Goal: Find specific page/section: Find specific page/section

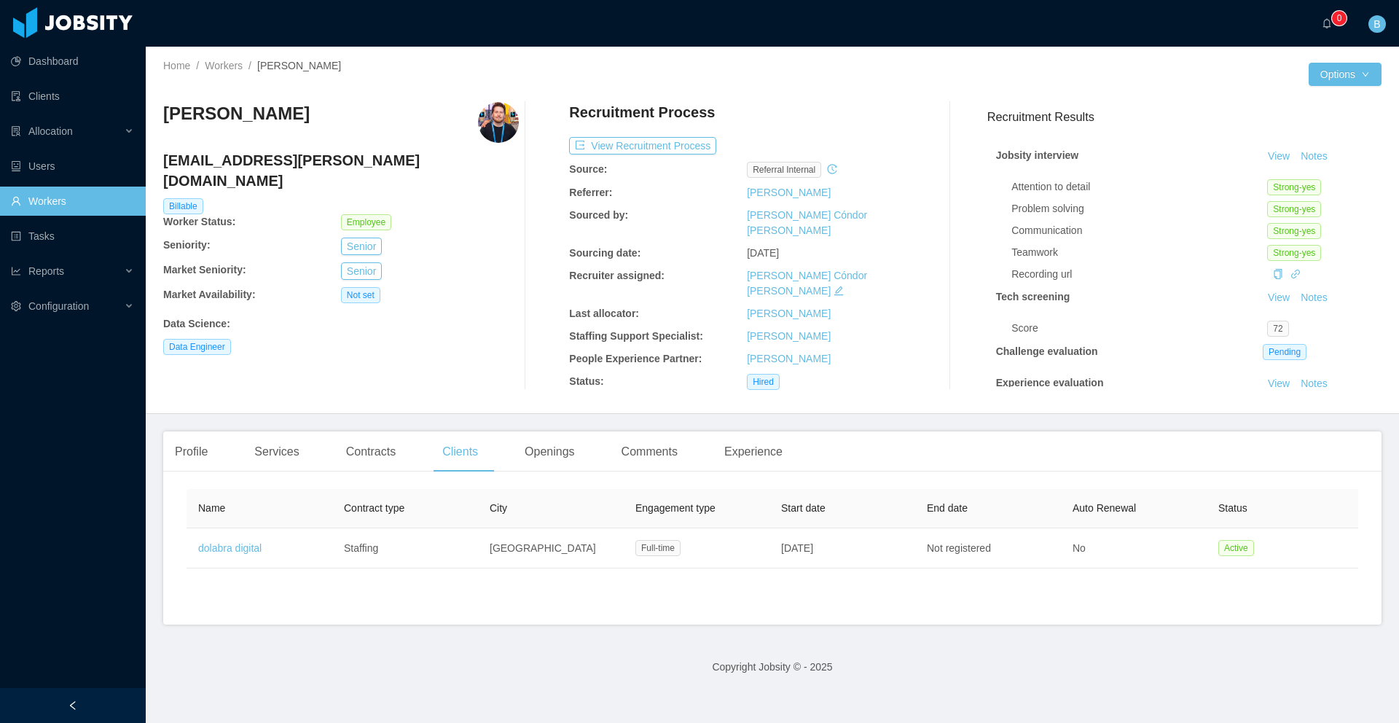
click at [52, 200] on link "Workers" at bounding box center [72, 201] width 123 height 29
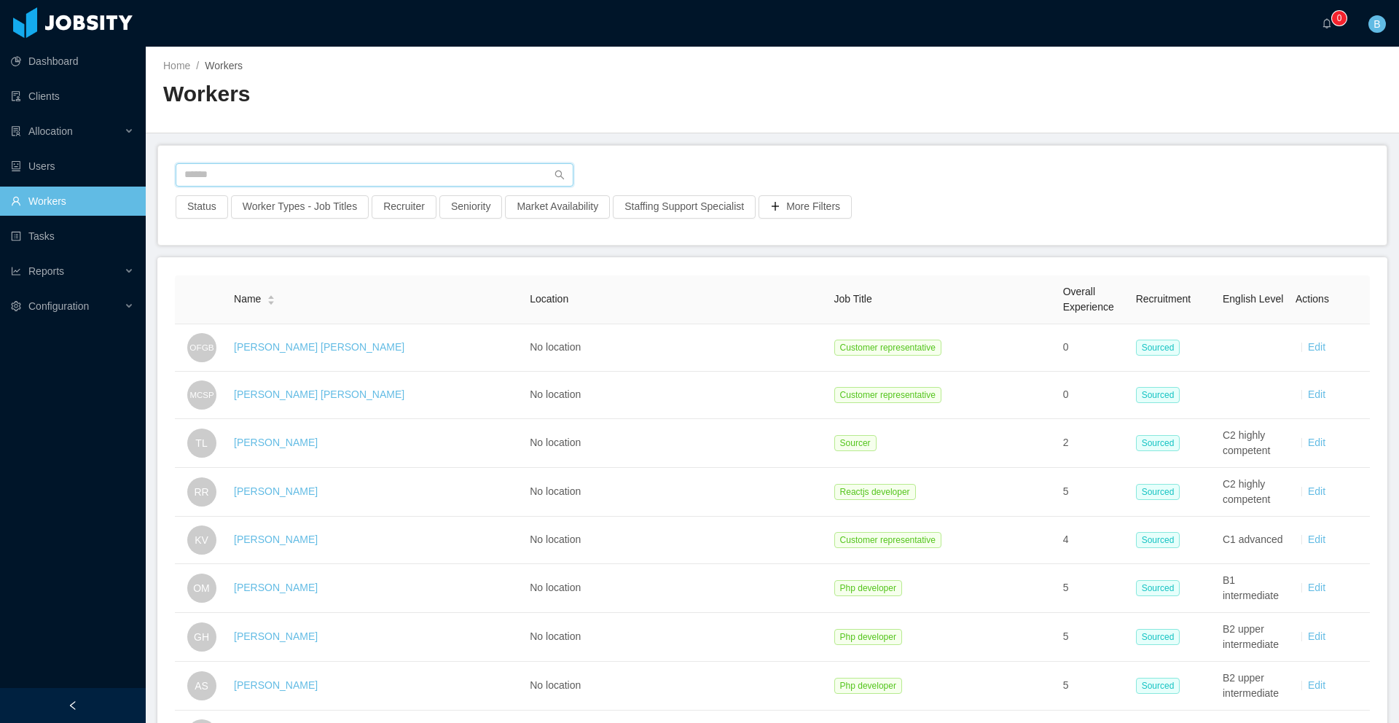
click at [428, 185] on input "text" at bounding box center [375, 174] width 398 height 23
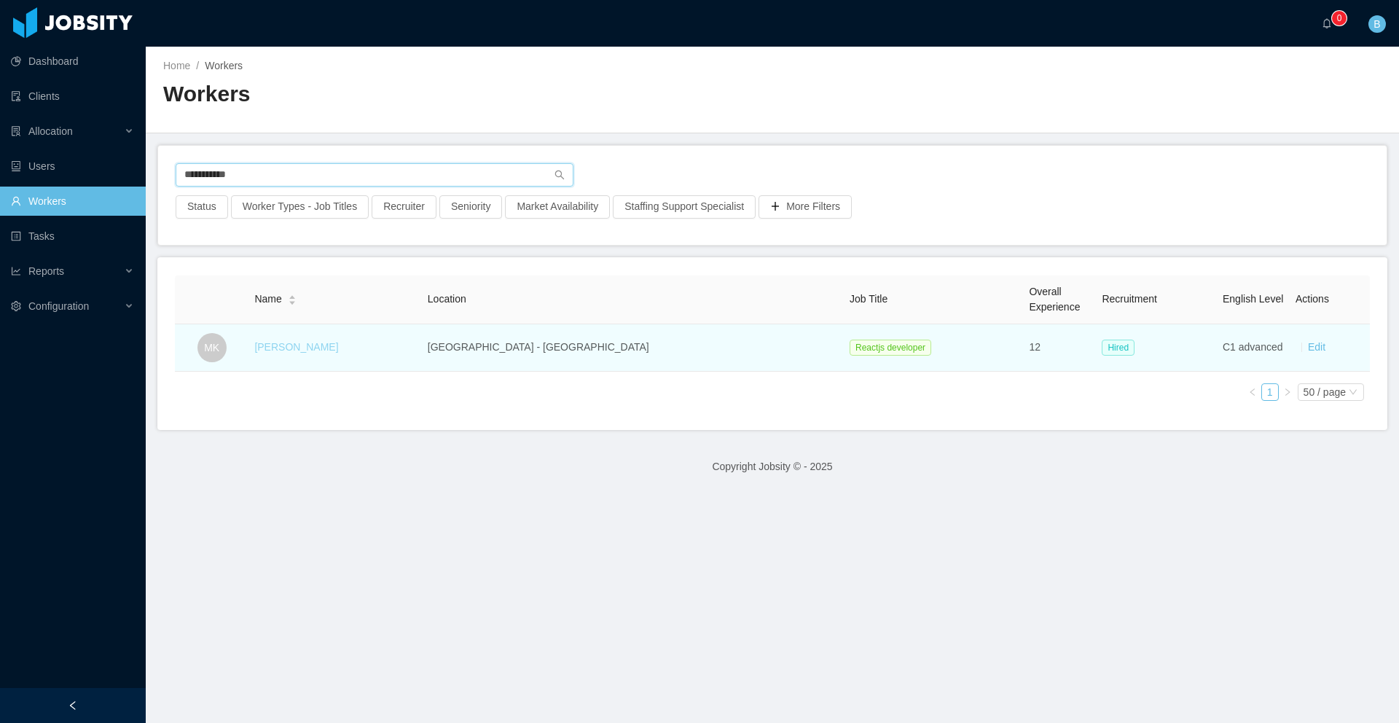
type input "**********"
click at [338, 351] on link "[PERSON_NAME]" at bounding box center [296, 347] width 84 height 12
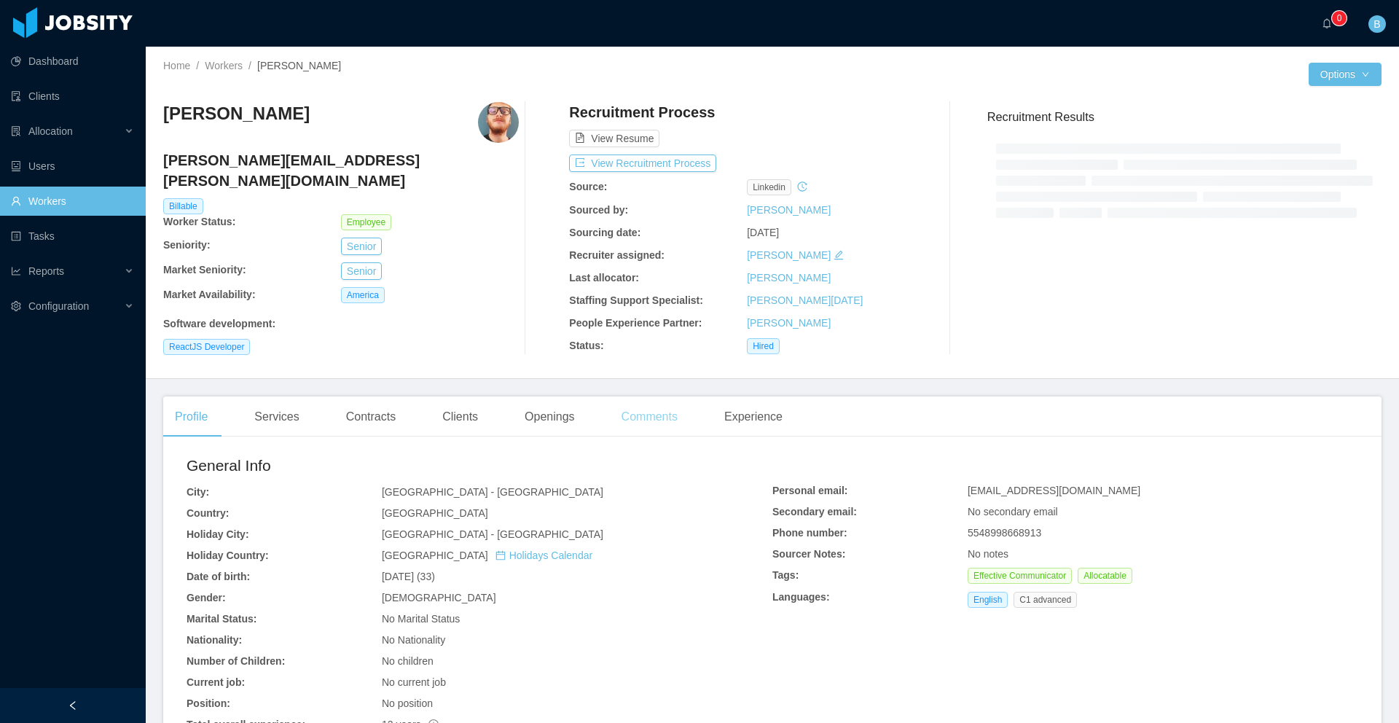
click at [641, 424] on main "Home / Workers / [PERSON_NAME] / Options [PERSON_NAME] [PERSON_NAME][EMAIL_ADDR…" at bounding box center [772, 385] width 1253 height 676
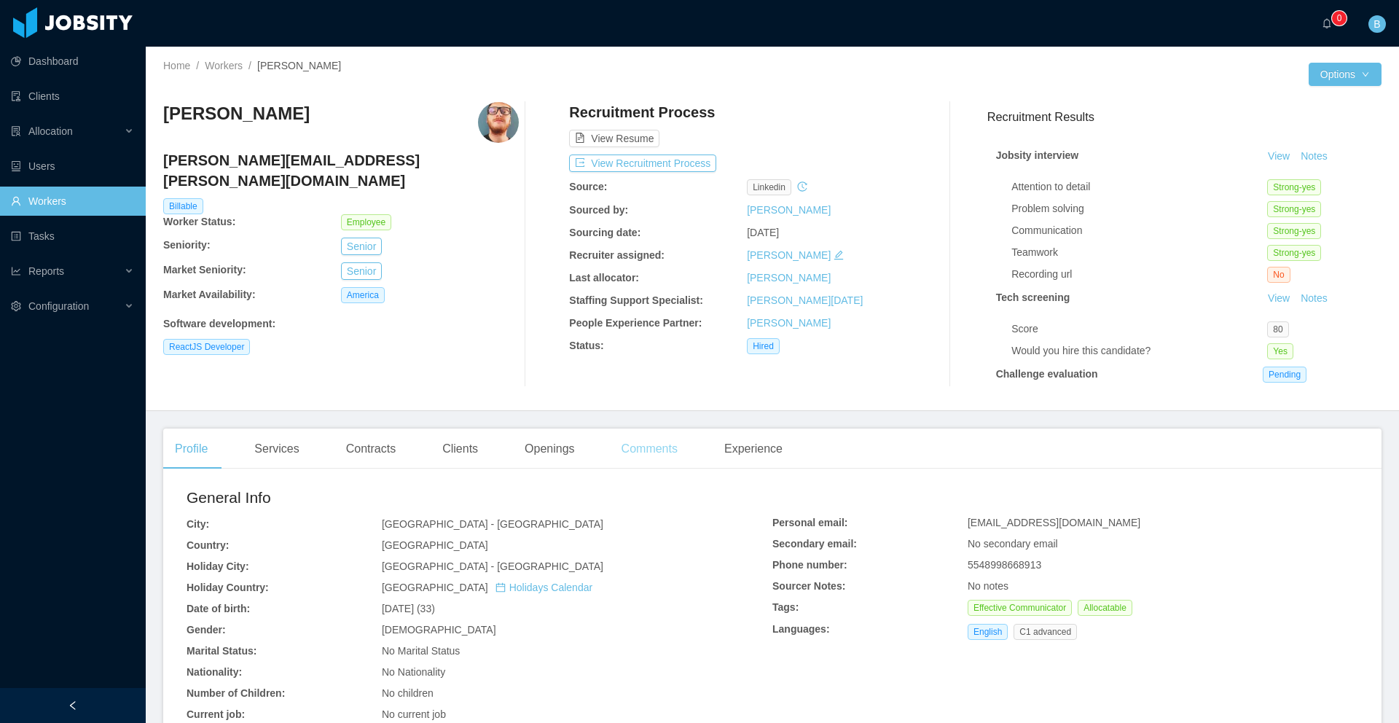
click at [669, 450] on div "Comments" at bounding box center [649, 448] width 79 height 41
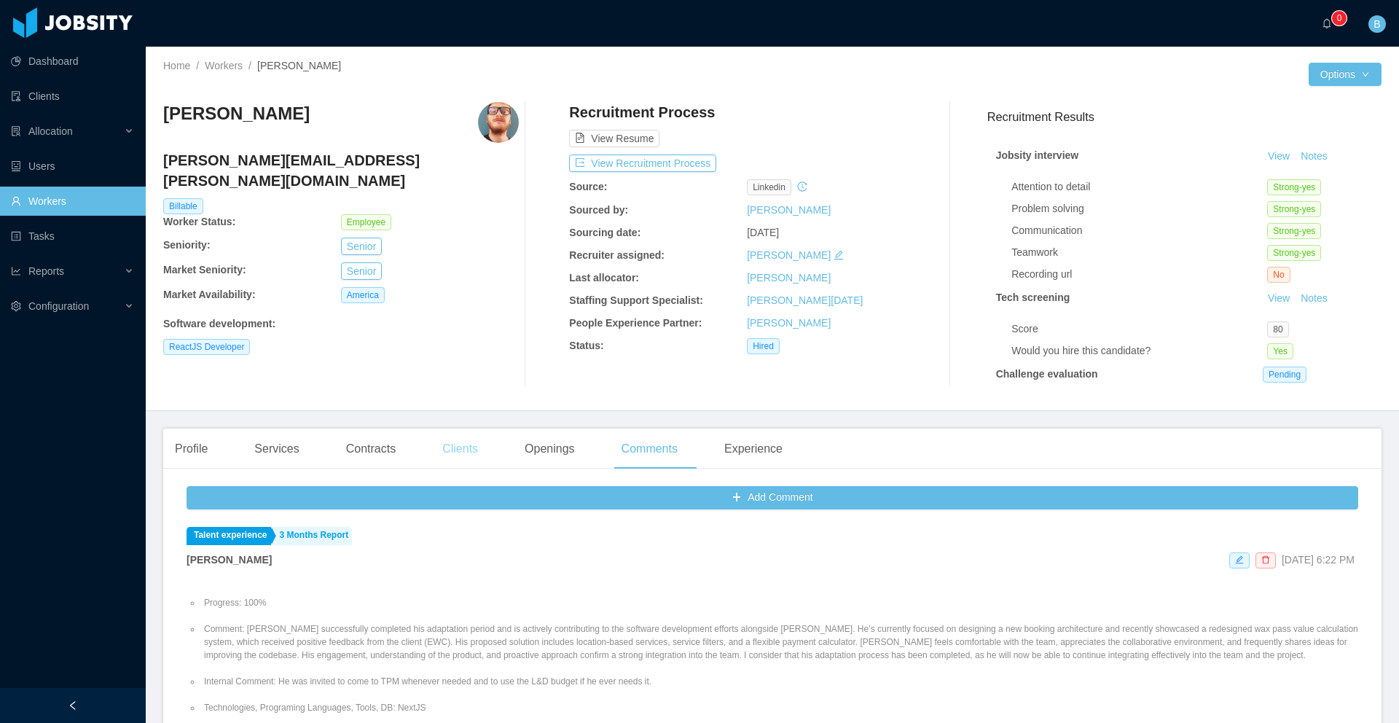
click at [474, 452] on div "Clients" at bounding box center [460, 448] width 59 height 41
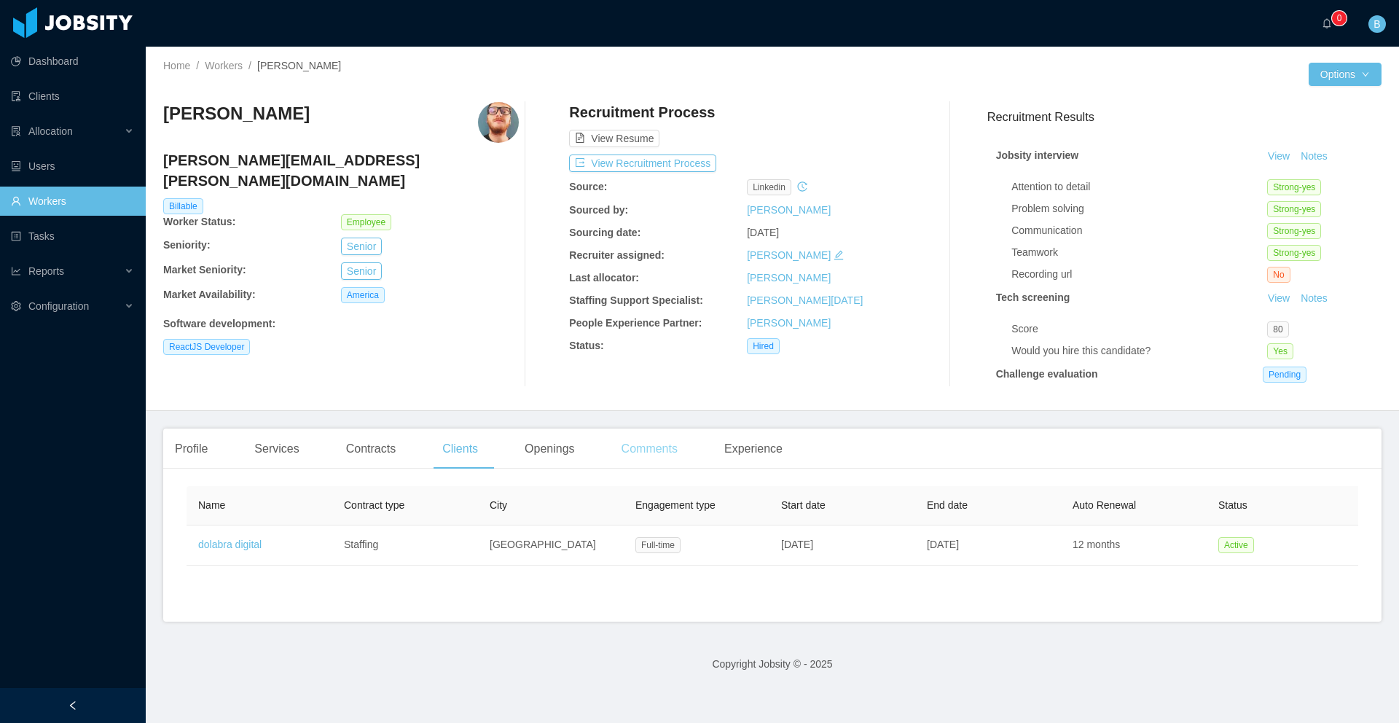
click at [665, 447] on div "Comments" at bounding box center [649, 448] width 79 height 41
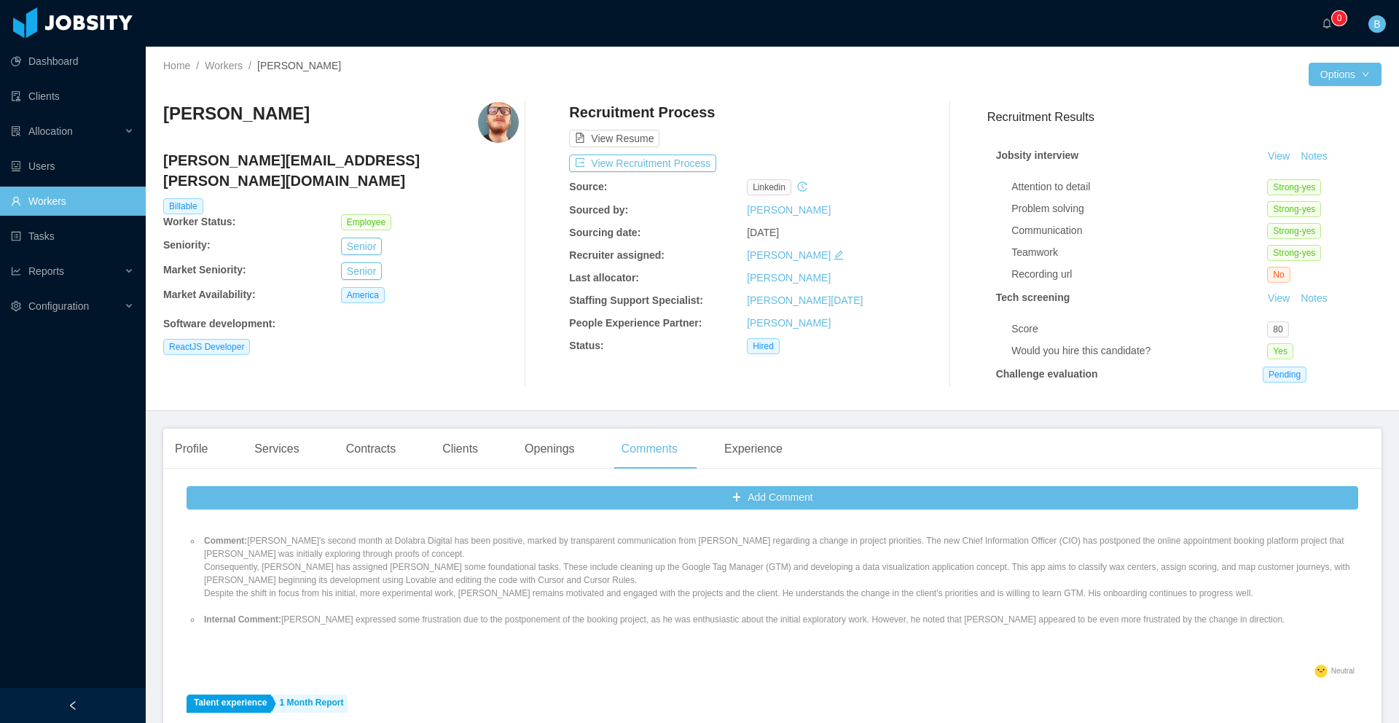
scroll to position [168, 0]
